Goal: Find specific page/section

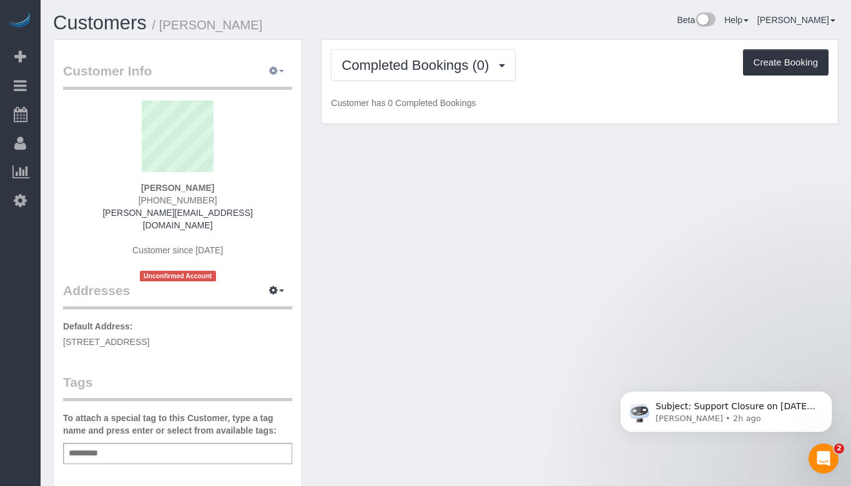
click at [283, 74] on button "button" at bounding box center [276, 71] width 31 height 19
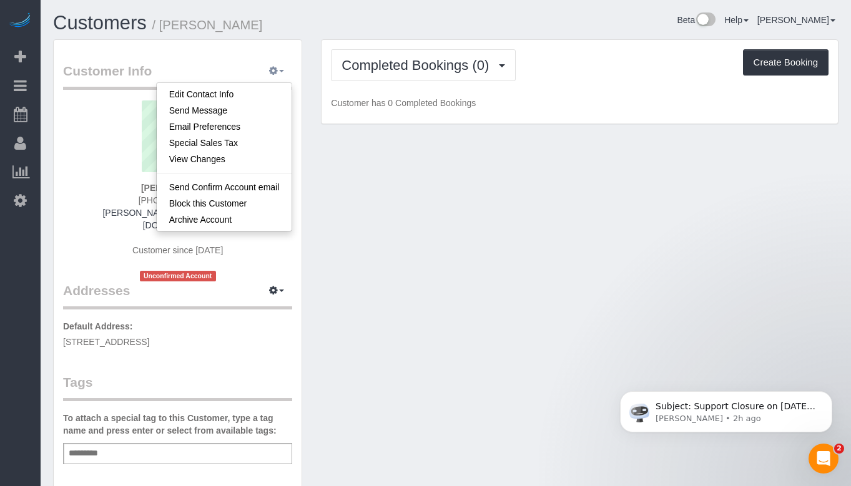
click at [283, 74] on button "button" at bounding box center [276, 71] width 31 height 19
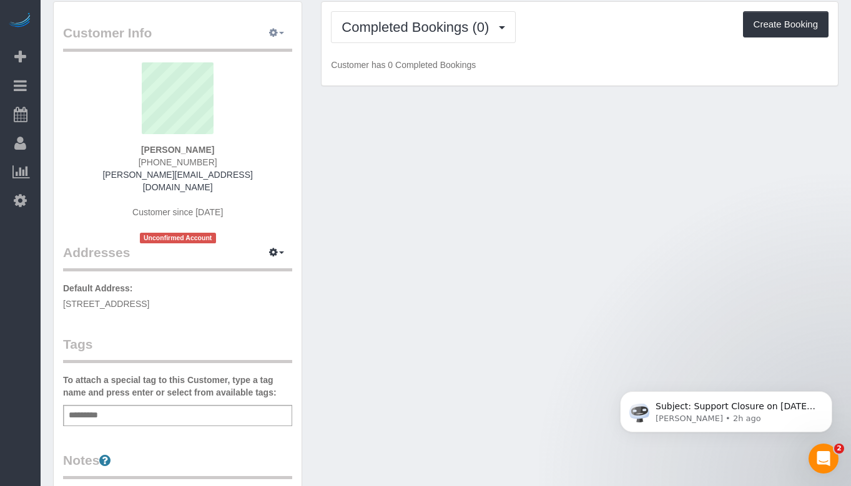
scroll to position [7, 0]
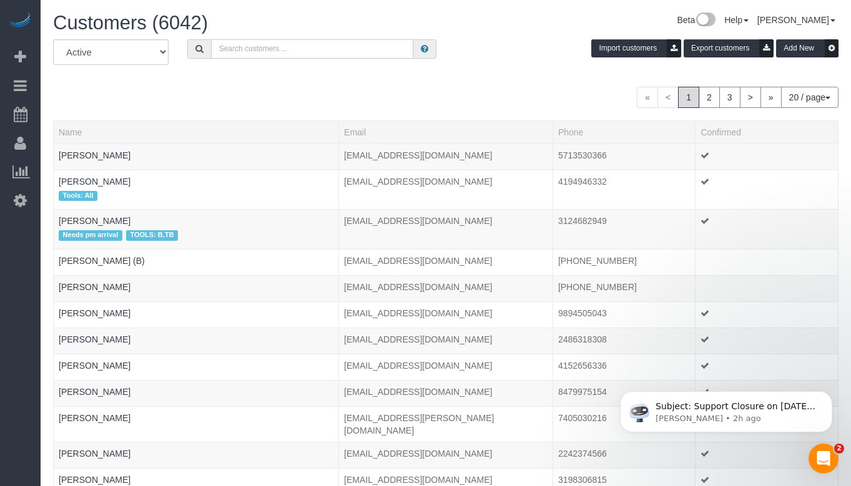
click at [353, 54] on input "text" at bounding box center [312, 48] width 202 height 19
type input "[PERSON_NAME]"
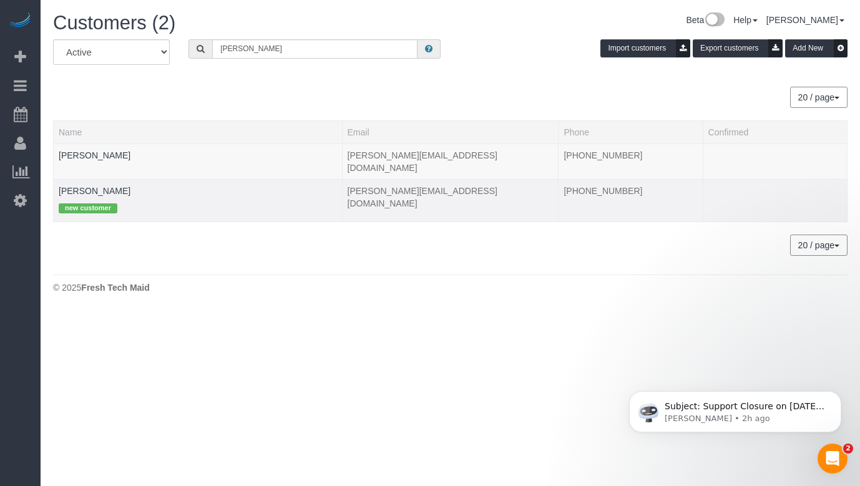
click at [196, 197] on div "new customer" at bounding box center [198, 206] width 278 height 19
click at [105, 186] on link "[PERSON_NAME]" at bounding box center [95, 191] width 72 height 10
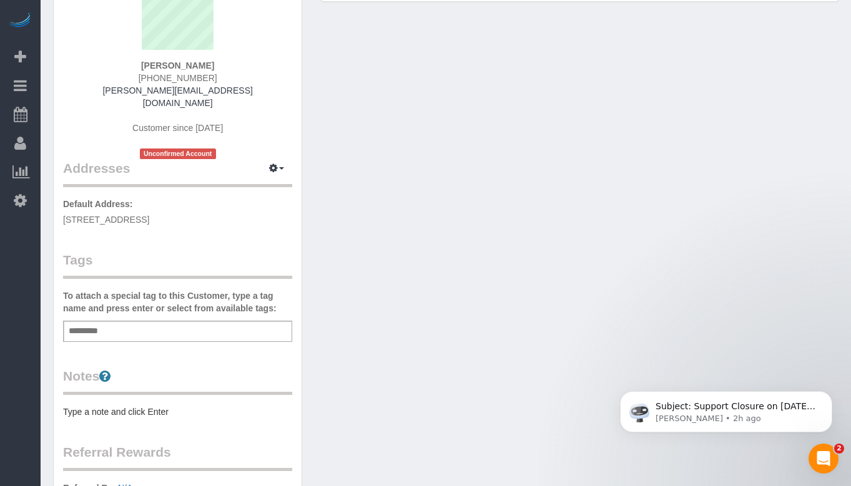
scroll to position [125, 0]
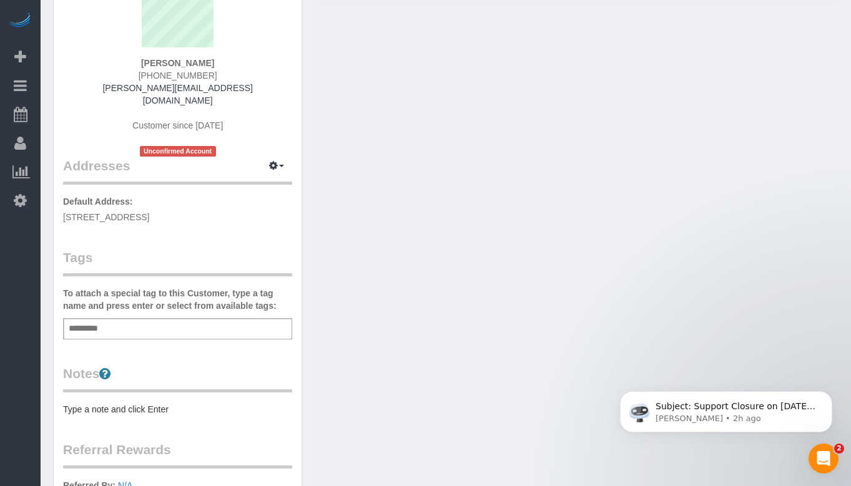
drag, startPoint x: 424, startPoint y: 228, endPoint x: 411, endPoint y: 230, distance: 13.8
drag, startPoint x: 411, startPoint y: 230, endPoint x: 368, endPoint y: 189, distance: 59.6
click at [368, 189] on div "Customer Info Edit Contact Info Send Message Email Preferences Special Sales Ta…" at bounding box center [446, 281] width 804 height 735
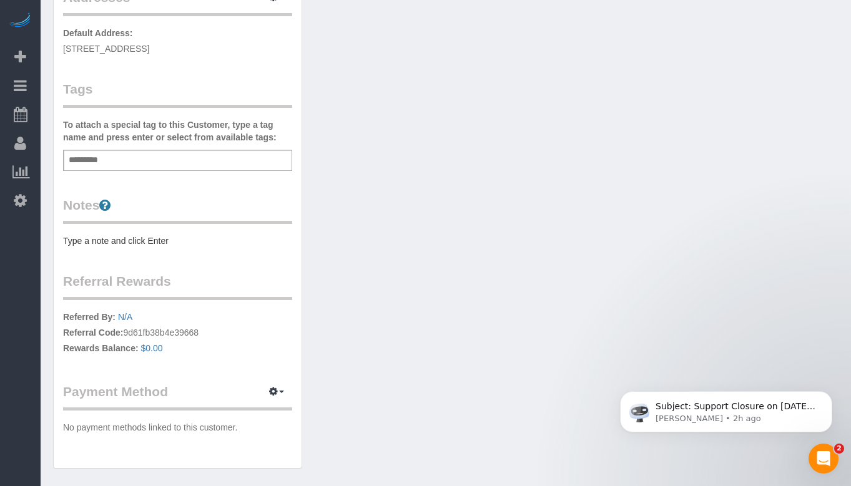
scroll to position [312, 0]
